Goal: Task Accomplishment & Management: Use online tool/utility

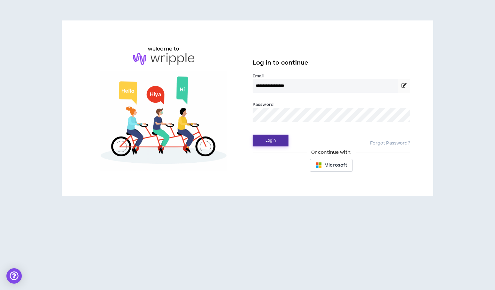
click at [269, 140] on button "Login" at bounding box center [270, 141] width 36 height 12
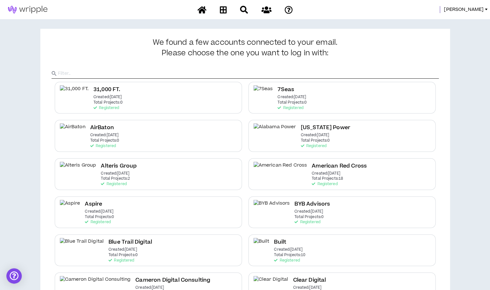
click at [351, 71] on input "text" at bounding box center [248, 74] width 381 height 10
type input "P"
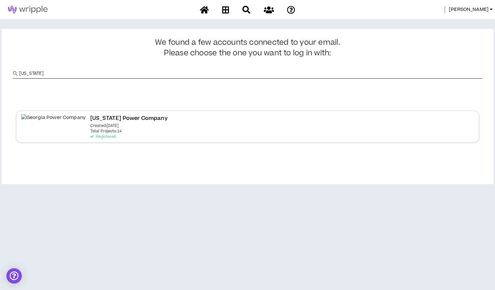
type input "[US_STATE]"
click at [136, 121] on div "[US_STATE] Power Company Created: [DATE] Total Projects: 14 Registered" at bounding box center [247, 127] width 463 height 32
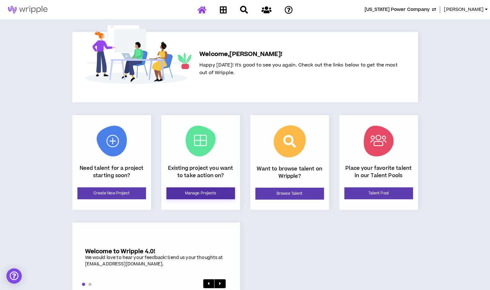
click at [204, 195] on link "Manage Projects" at bounding box center [200, 193] width 68 height 12
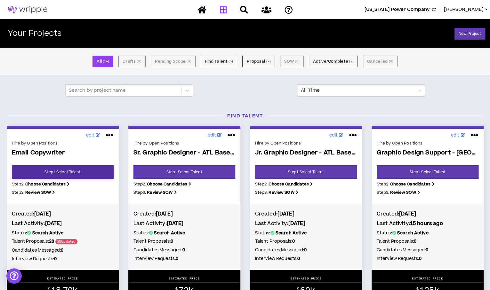
click at [76, 172] on link "Step 1 . Select Talent" at bounding box center [63, 171] width 102 height 13
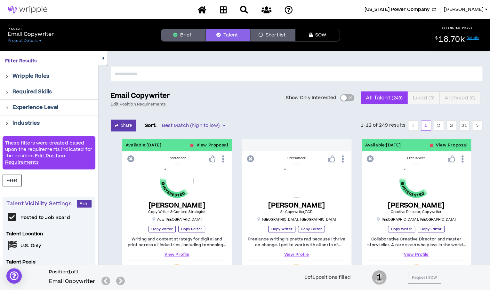
click at [350, 96] on span "button" at bounding box center [350, 97] width 4 height 7
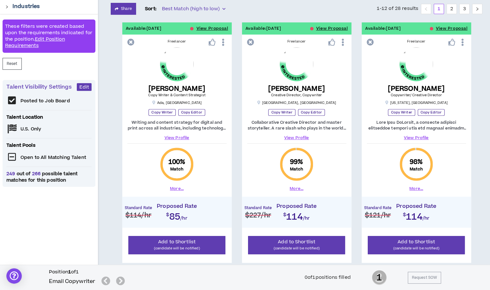
scroll to position [114, 0]
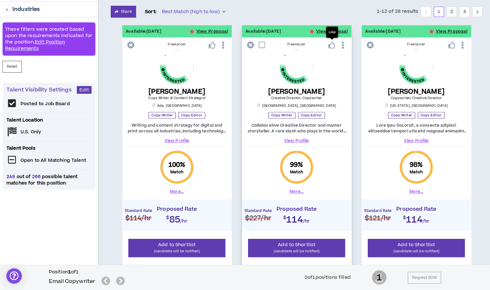
click at [333, 46] on icon at bounding box center [331, 45] width 7 height 7
click at [452, 43] on icon at bounding box center [451, 45] width 7 height 7
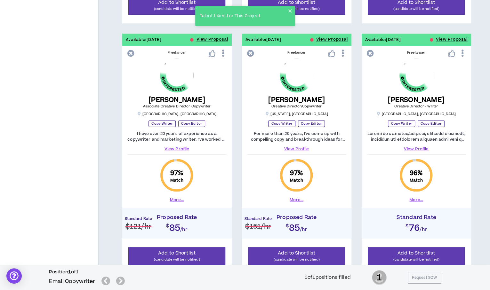
scroll to position [353, 0]
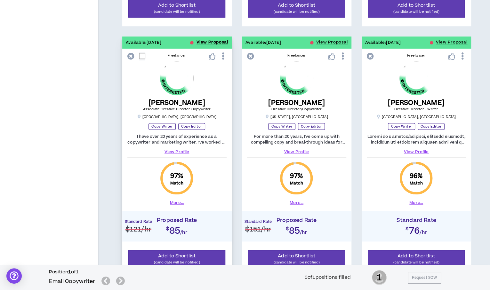
click at [212, 42] on button "View Proposal" at bounding box center [212, 42] width 32 height 12
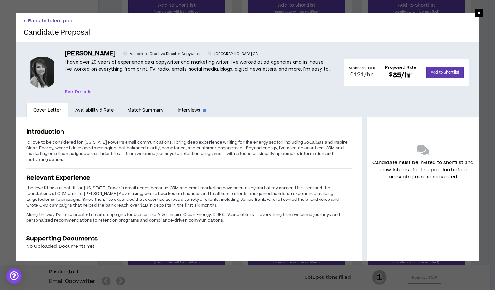
click at [42, 22] on button "Back to talent pool" at bounding box center [49, 21] width 50 height 6
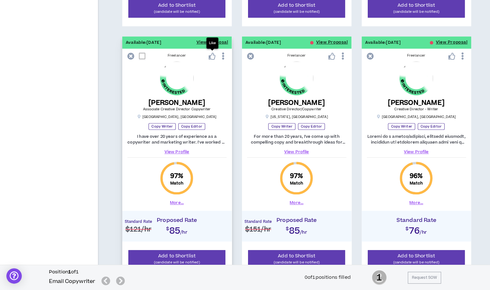
click at [213, 55] on icon at bounding box center [212, 56] width 7 height 7
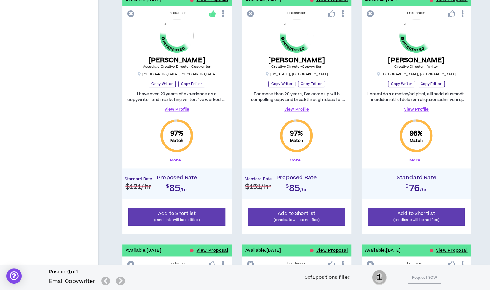
scroll to position [390, 0]
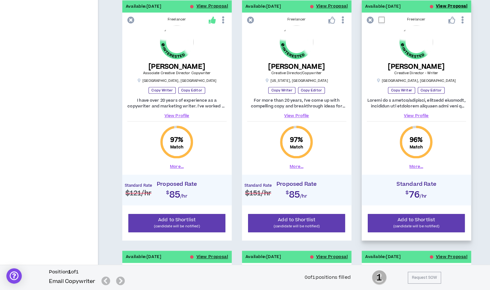
click at [441, 5] on button "View Proposal" at bounding box center [452, 6] width 32 height 12
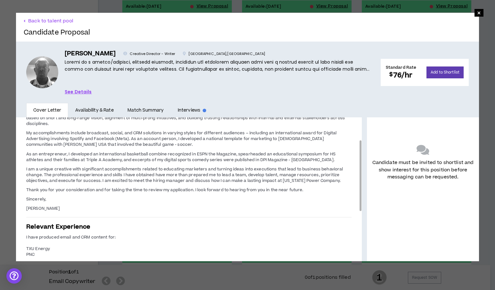
drag, startPoint x: 355, startPoint y: 135, endPoint x: 335, endPoint y: 159, distance: 31.1
click at [335, 159] on div "Introduction Dear Recruiter, I am a classically trained creative that has routi…" at bounding box center [188, 189] width 345 height 144
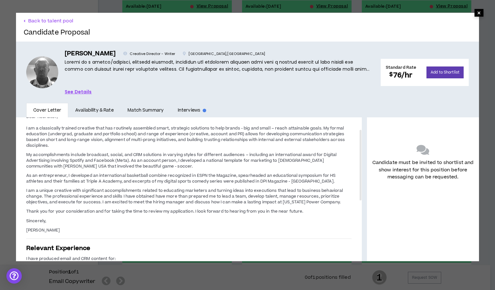
click at [477, 12] on span "×" at bounding box center [479, 13] width 4 height 8
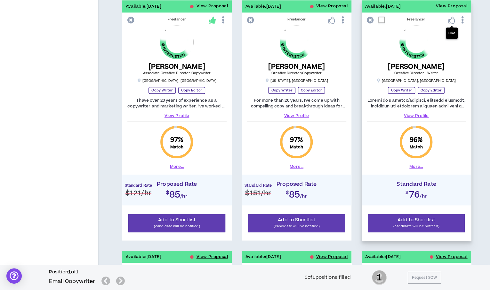
click at [453, 19] on icon at bounding box center [451, 20] width 7 height 7
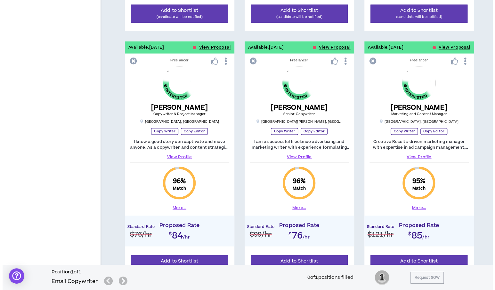
scroll to position [601, 0]
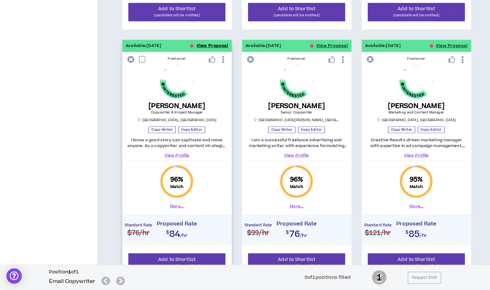
click at [206, 43] on button "View Proposal" at bounding box center [212, 46] width 32 height 12
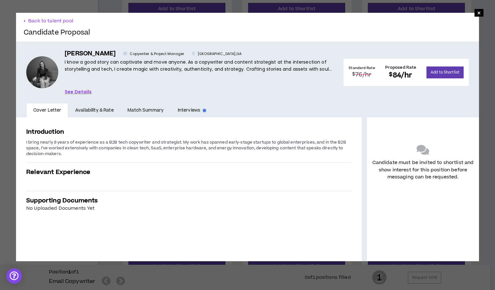
click at [78, 90] on link "See Details" at bounding box center [78, 91] width 27 height 7
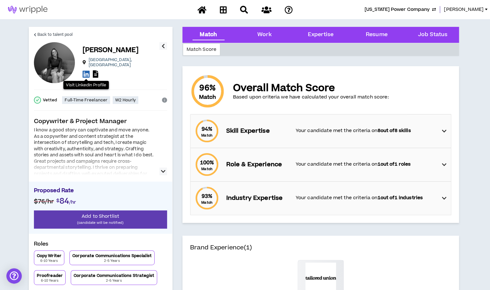
click at [87, 71] on icon at bounding box center [86, 74] width 7 height 8
click at [95, 71] on icon at bounding box center [95, 73] width 5 height 7
click at [39, 32] on span "Back to talent pool" at bounding box center [54, 35] width 35 height 6
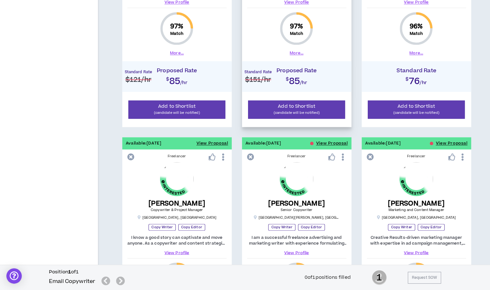
scroll to position [550, 0]
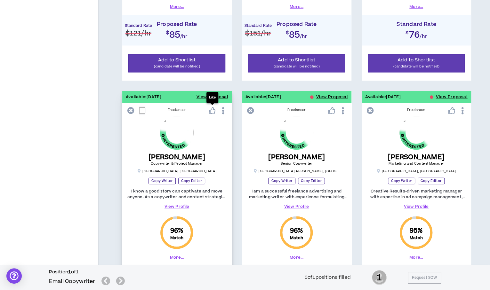
click at [213, 110] on icon at bounding box center [212, 110] width 7 height 7
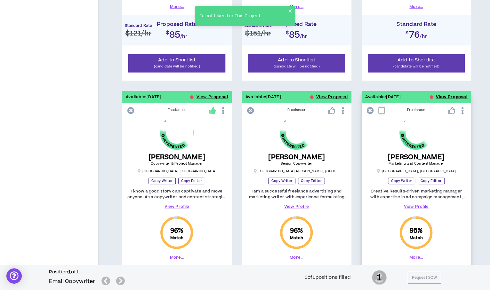
click at [438, 95] on button "View Proposal" at bounding box center [452, 97] width 32 height 12
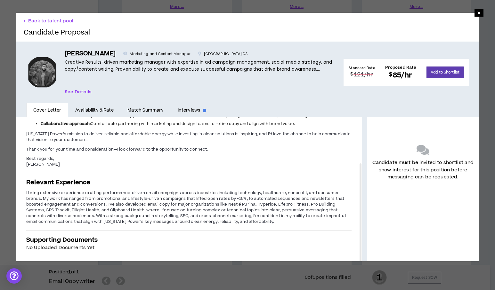
drag, startPoint x: 354, startPoint y: 193, endPoint x: 360, endPoint y: 232, distance: 39.4
click at [360, 232] on div "Introduction I’m excited about the opportunity to contribute as an Email Copywr…" at bounding box center [247, 189] width 463 height 144
click at [56, 20] on button "Back to talent pool" at bounding box center [49, 21] width 50 height 6
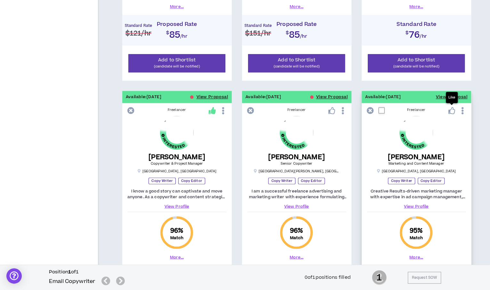
click at [449, 108] on icon at bounding box center [451, 110] width 7 height 7
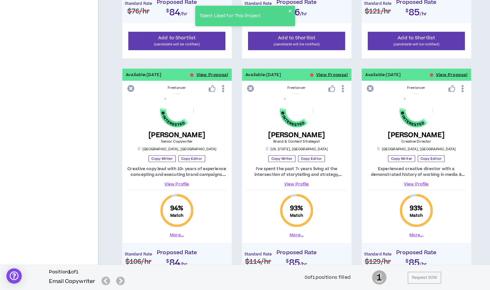
scroll to position [834, 0]
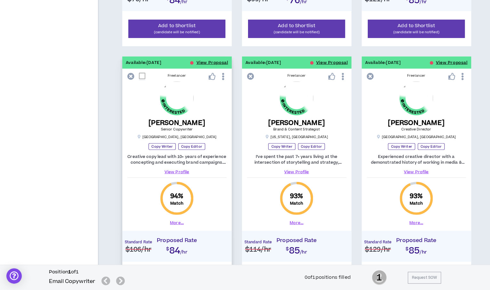
drag, startPoint x: 212, startPoint y: 61, endPoint x: 177, endPoint y: 66, distance: 35.5
click at [177, 66] on div "Available: [DATE] View Proposal" at bounding box center [176, 63] width 109 height 12
click at [201, 57] on button "View Proposal" at bounding box center [212, 63] width 32 height 12
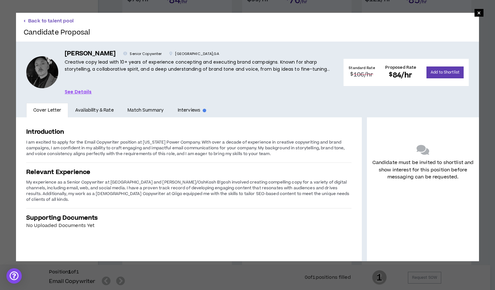
click at [31, 21] on button "Back to talent pool" at bounding box center [49, 21] width 50 height 6
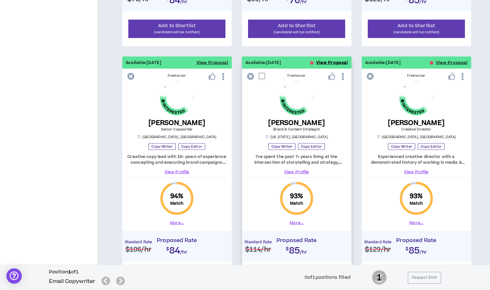
click at [320, 59] on button "View Proposal" at bounding box center [332, 63] width 32 height 12
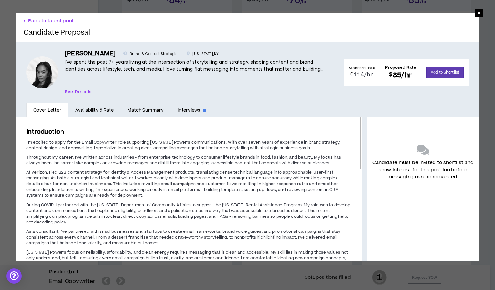
drag, startPoint x: 355, startPoint y: 136, endPoint x: 351, endPoint y: 124, distance: 12.8
click at [351, 124] on div "Introduction I’m excited to apply for the Email Copywriter role supporting [US_…" at bounding box center [188, 189] width 345 height 144
click at [477, 12] on span "×" at bounding box center [479, 13] width 4 height 8
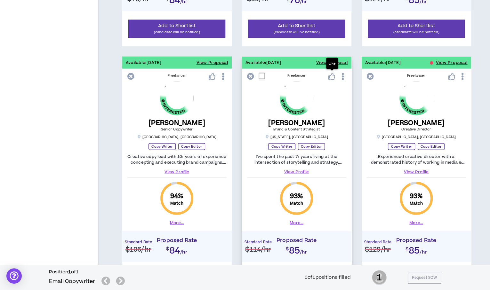
click at [331, 74] on icon at bounding box center [331, 76] width 7 height 7
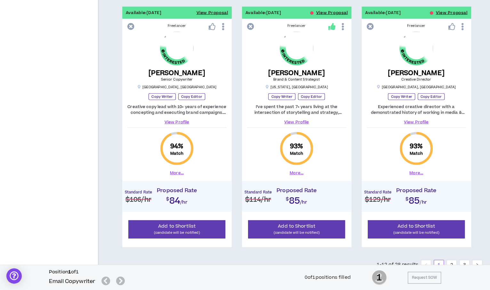
scroll to position [907, 0]
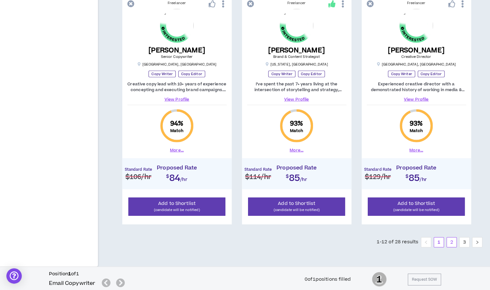
click at [450, 240] on link "2" at bounding box center [452, 243] width 10 height 10
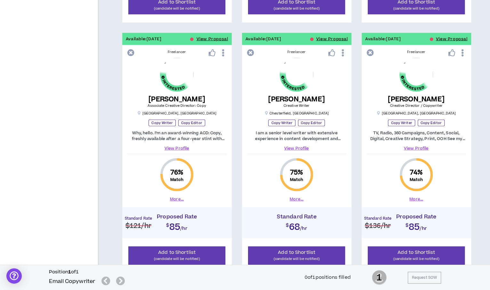
scroll to position [862, 0]
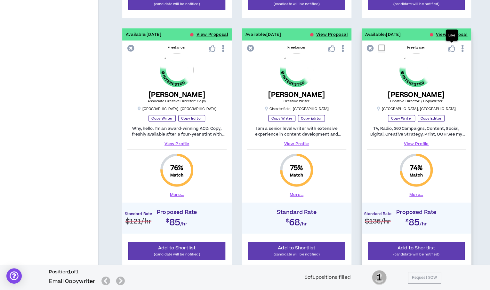
click at [452, 47] on icon at bounding box center [451, 48] width 7 height 7
click at [172, 141] on link "View Profile" at bounding box center [176, 144] width 99 height 6
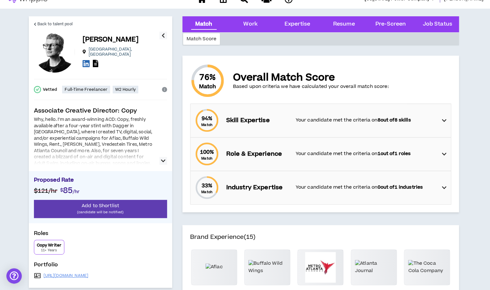
scroll to position [12, 0]
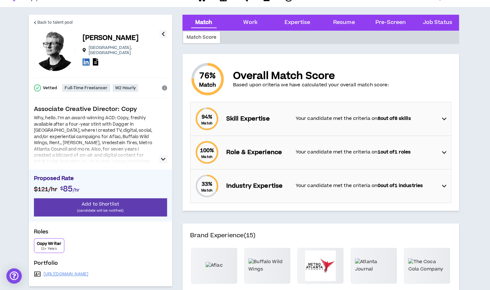
click at [165, 159] on button "button" at bounding box center [163, 159] width 8 height 8
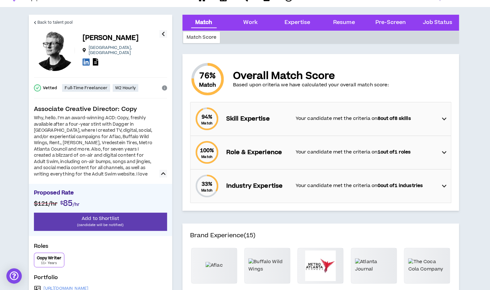
click at [165, 159] on div "Why, hello. I’m an award-winning ACD: Copy, freshly available after a four-year…" at bounding box center [100, 146] width 133 height 62
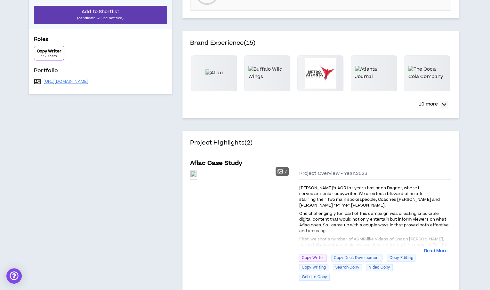
scroll to position [0, 0]
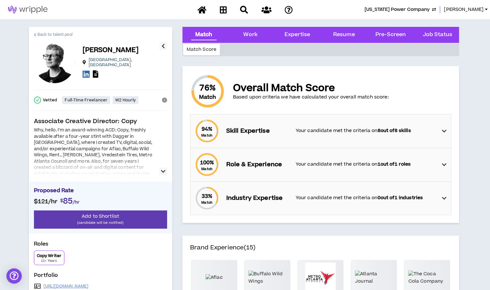
click at [55, 32] on span "Back to talent pool" at bounding box center [54, 35] width 35 height 6
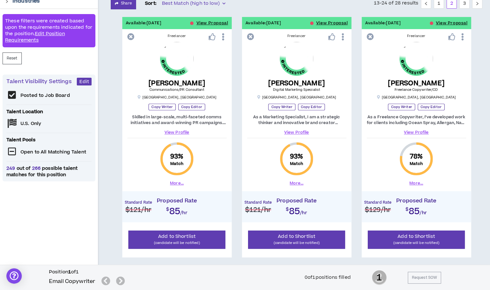
scroll to position [123, 0]
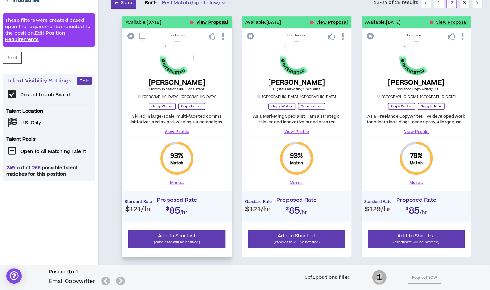
click at [203, 18] on button "View Proposal" at bounding box center [212, 22] width 32 height 12
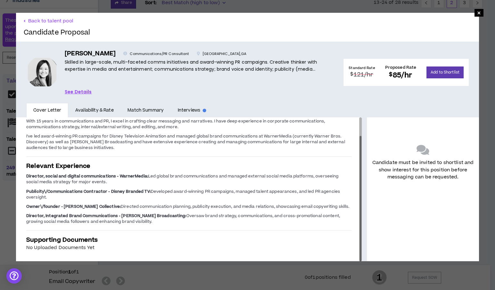
drag, startPoint x: 355, startPoint y: 162, endPoint x: 355, endPoint y: 183, distance: 20.8
click at [359, 183] on div at bounding box center [360, 198] width 2 height 125
click at [477, 13] on span "×" at bounding box center [479, 13] width 4 height 8
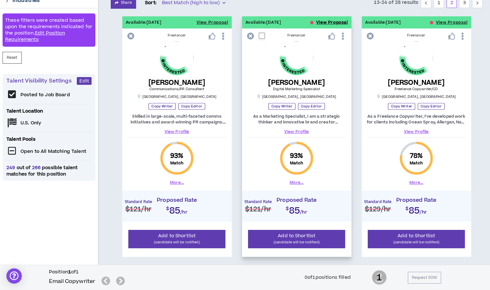
click at [321, 21] on button "View Proposal" at bounding box center [332, 22] width 32 height 12
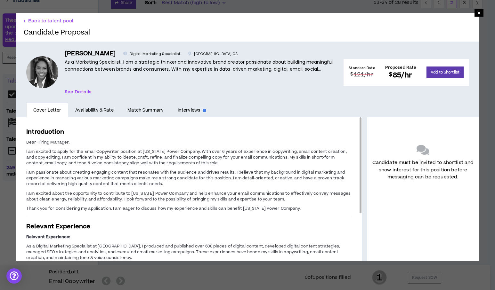
drag, startPoint x: 354, startPoint y: 171, endPoint x: 349, endPoint y: 161, distance: 10.9
click at [349, 161] on div "Introduction Dear Hiring Manager, I am excited to apply for the Email Copywrite…" at bounding box center [188, 189] width 345 height 144
click at [476, 13] on span "×" at bounding box center [478, 13] width 9 height 8
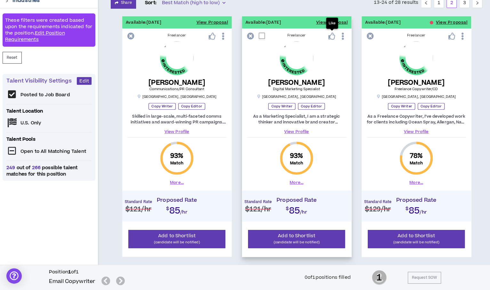
click at [333, 36] on icon at bounding box center [331, 36] width 7 height 7
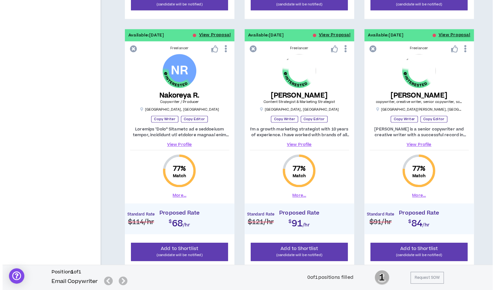
scroll to position [363, 0]
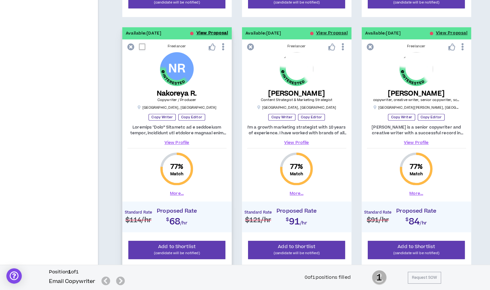
click at [205, 31] on button "View Proposal" at bounding box center [212, 33] width 32 height 12
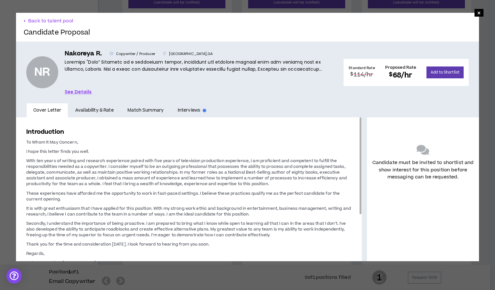
drag, startPoint x: 354, startPoint y: 145, endPoint x: 344, endPoint y: 136, distance: 14.5
click at [344, 136] on div "Introduction To Whom It May Concern, I hope this letter finds you well. With te…" at bounding box center [188, 189] width 345 height 144
click at [84, 89] on link "See Details" at bounding box center [78, 91] width 27 height 7
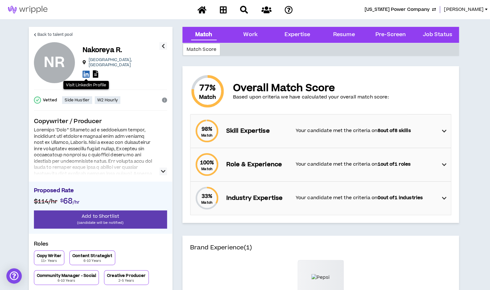
click at [85, 72] on icon at bounding box center [86, 74] width 7 height 8
click at [54, 32] on span "Back to talent pool" at bounding box center [54, 35] width 35 height 6
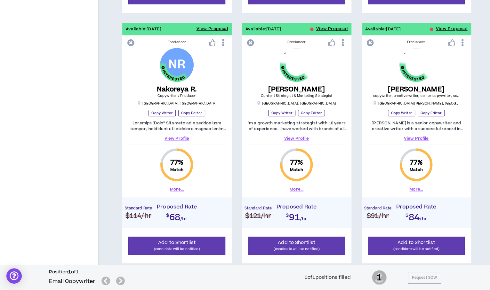
scroll to position [361, 0]
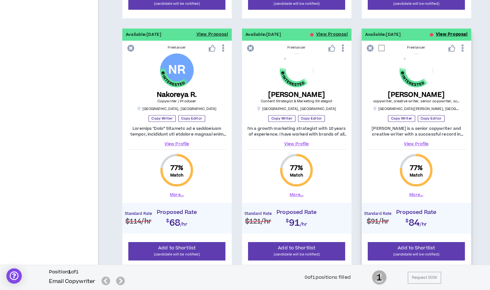
click at [441, 31] on button "View Proposal" at bounding box center [452, 34] width 32 height 12
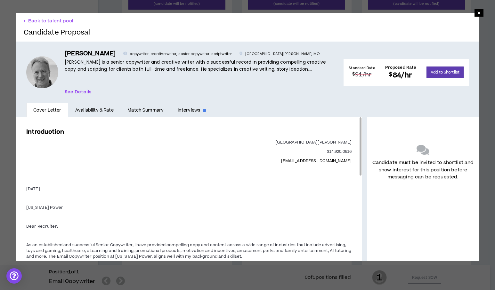
drag, startPoint x: 356, startPoint y: 129, endPoint x: 327, endPoint y: 131, distance: 28.6
click at [327, 131] on div "Introduction [GEOGRAPHIC_DATA][PERSON_NAME] 314.920.0616 [EMAIL_ADDRESS][DOMAIN…" at bounding box center [188, 189] width 345 height 144
click at [36, 22] on button "Back to talent pool" at bounding box center [49, 21] width 50 height 6
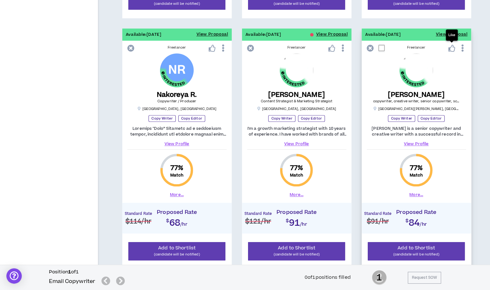
click at [449, 47] on icon at bounding box center [451, 48] width 7 height 7
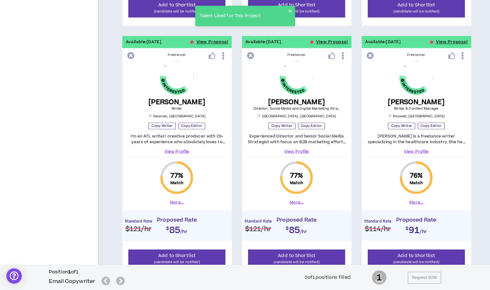
scroll to position [603, 0]
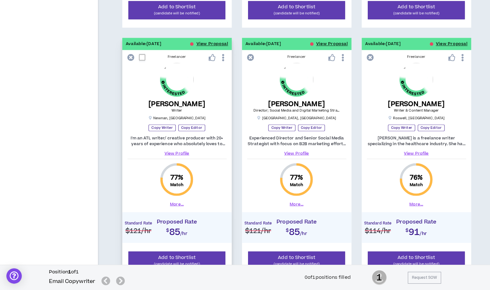
click at [177, 151] on link "View Profile" at bounding box center [176, 153] width 99 height 6
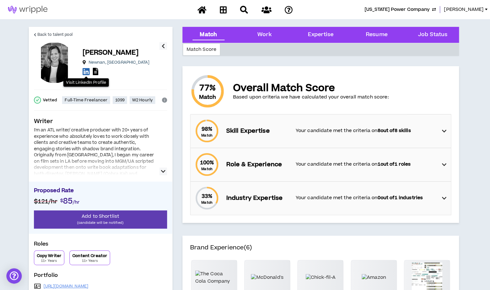
click at [87, 71] on icon at bounding box center [86, 71] width 7 height 8
click at [56, 33] on span "Back to talent pool" at bounding box center [54, 35] width 35 height 6
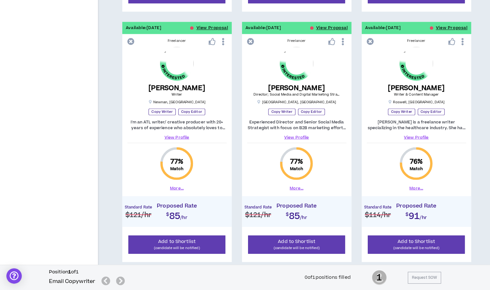
scroll to position [619, 0]
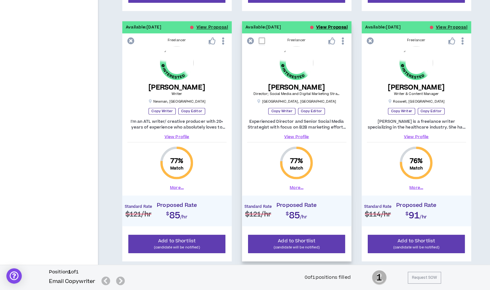
click at [320, 23] on button "View Proposal" at bounding box center [332, 27] width 32 height 12
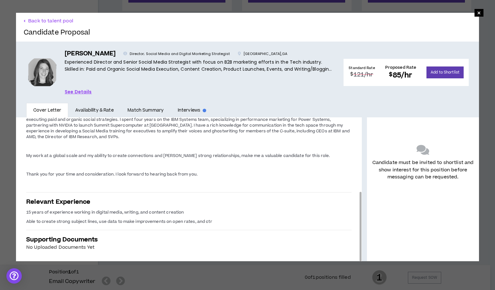
drag, startPoint x: 356, startPoint y: 139, endPoint x: 349, endPoint y: 258, distance: 119.2
click at [349, 258] on div "Introduction This job description strongly aligns with my professional and pers…" at bounding box center [188, 189] width 345 height 144
click at [474, 11] on span "×" at bounding box center [478, 13] width 9 height 8
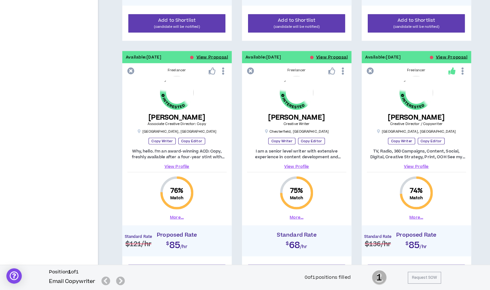
scroll to position [907, 0]
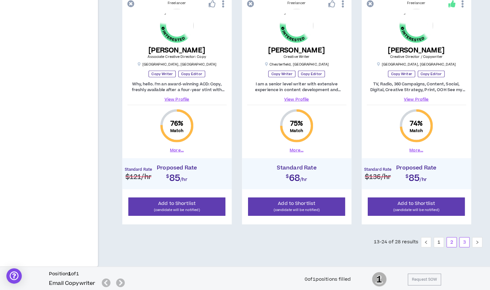
click at [466, 239] on link "3" at bounding box center [464, 243] width 10 height 10
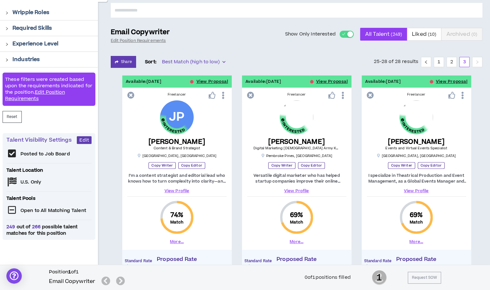
scroll to position [56, 0]
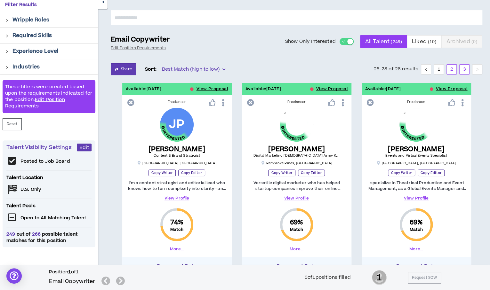
click at [453, 71] on link "2" at bounding box center [452, 70] width 10 height 10
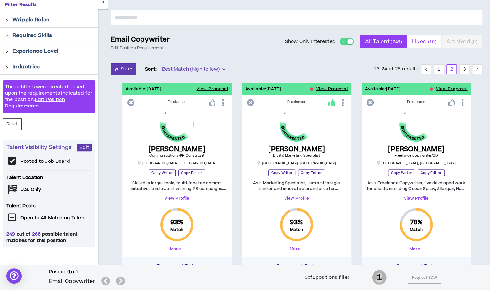
click at [428, 47] on span "Liked ( 10 )" at bounding box center [424, 41] width 24 height 15
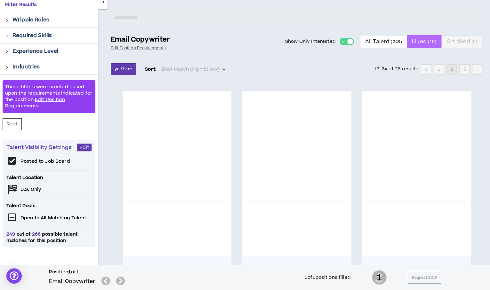
click at [428, 47] on span "Liked ( 10 )" at bounding box center [424, 41] width 24 height 15
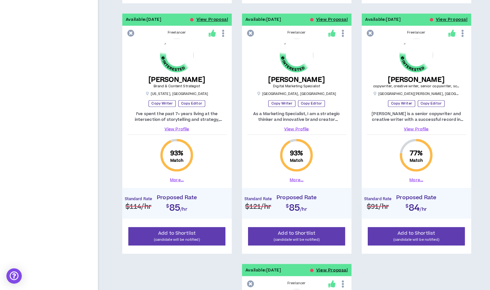
scroll to position [56, 0]
